Goal: Use online tool/utility: Utilize a website feature to perform a specific function

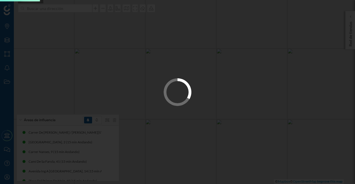
click at [0, 111] on div at bounding box center [177, 92] width 355 height 184
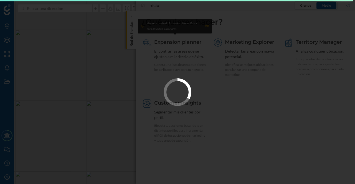
click at [78, 93] on div at bounding box center [177, 92] width 355 height 184
click at [285, 76] on div at bounding box center [177, 92] width 355 height 184
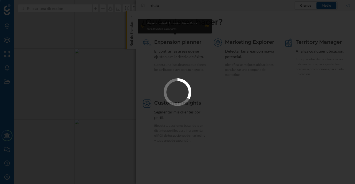
click at [285, 76] on div at bounding box center [177, 92] width 355 height 184
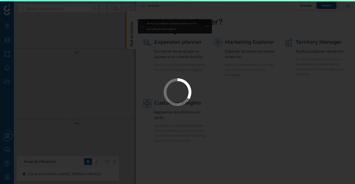
click at [284, 77] on div at bounding box center [177, 92] width 355 height 184
click at [285, 77] on div at bounding box center [177, 92] width 355 height 184
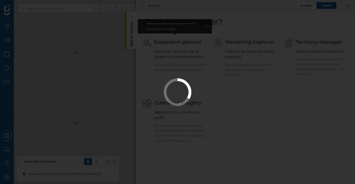
click at [286, 77] on div at bounding box center [177, 92] width 355 height 184
drag, startPoint x: 286, startPoint y: 77, endPoint x: 286, endPoint y: 82, distance: 5.0
click at [286, 82] on div at bounding box center [177, 92] width 355 height 184
click at [11, 121] on div at bounding box center [177, 92] width 355 height 184
